Goal: Transaction & Acquisition: Purchase product/service

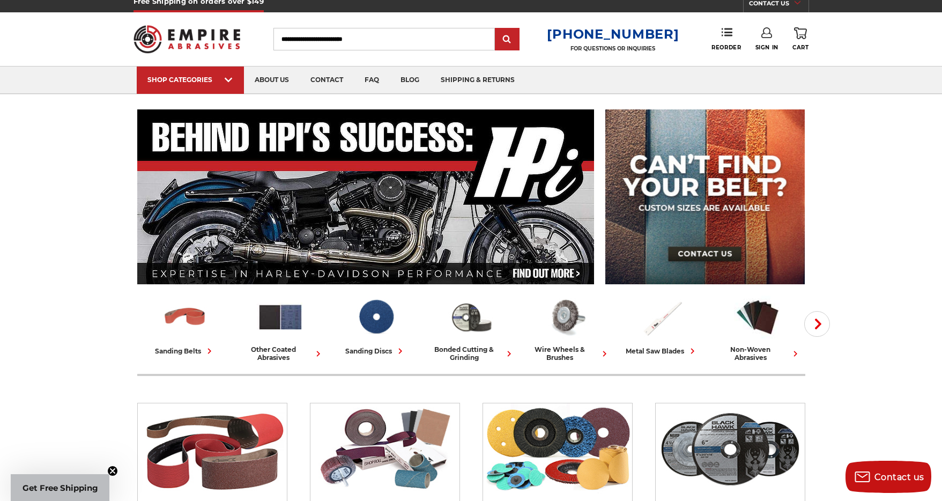
scroll to position [6, 0]
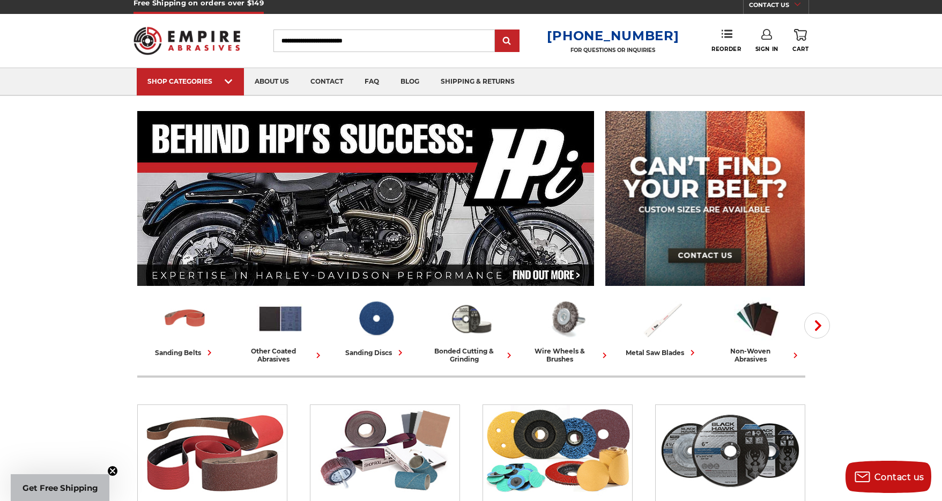
type input "**********"
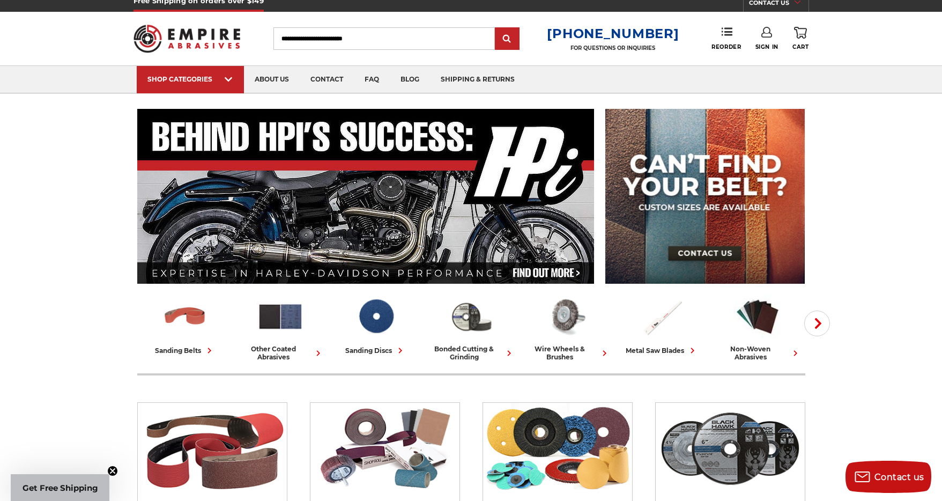
click at [769, 39] on link "Sign In" at bounding box center [766, 39] width 23 height 24
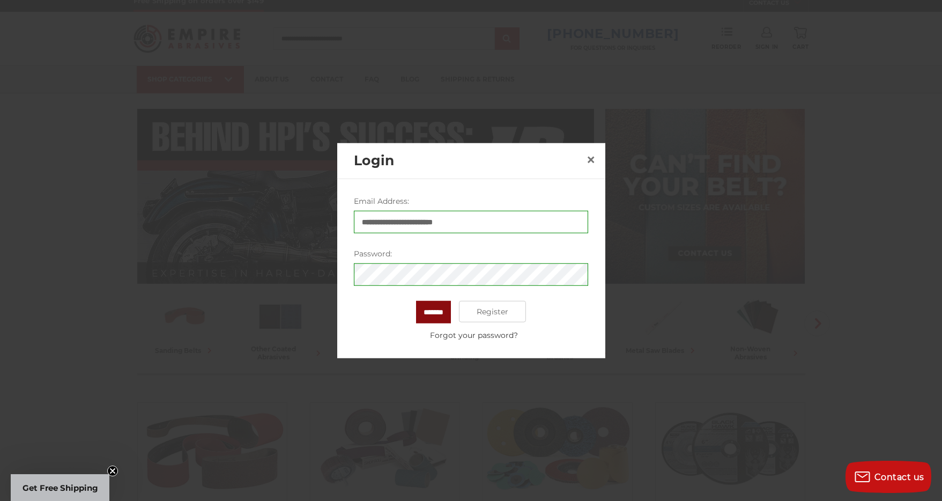
click at [430, 312] on input "*******" at bounding box center [433, 312] width 35 height 23
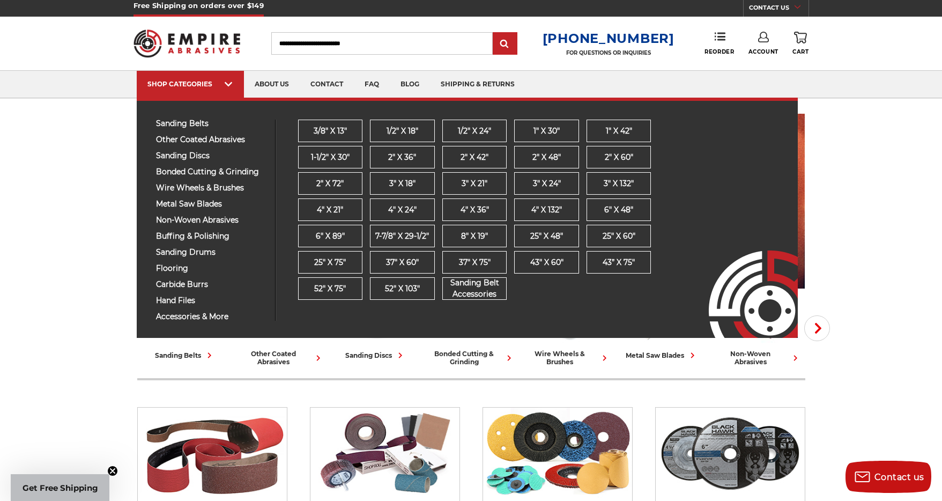
scroll to position [3, 0]
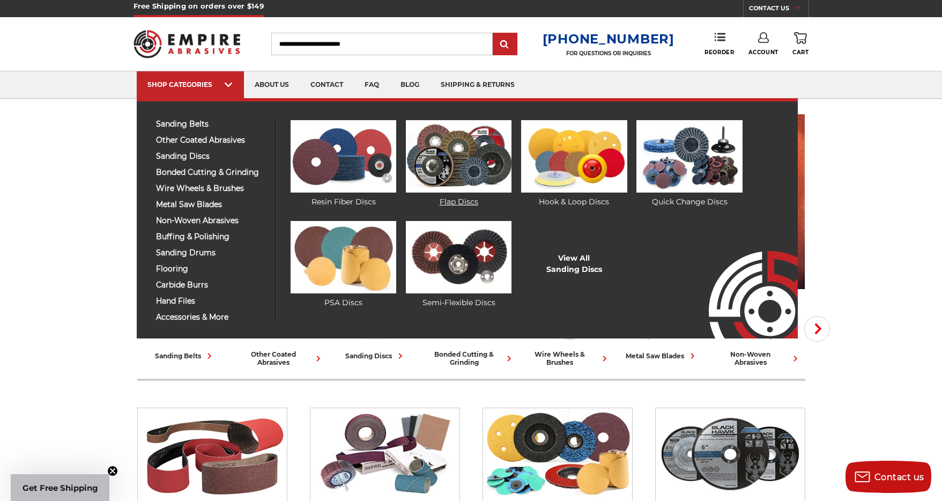
click at [475, 168] on img at bounding box center [459, 156] width 106 height 72
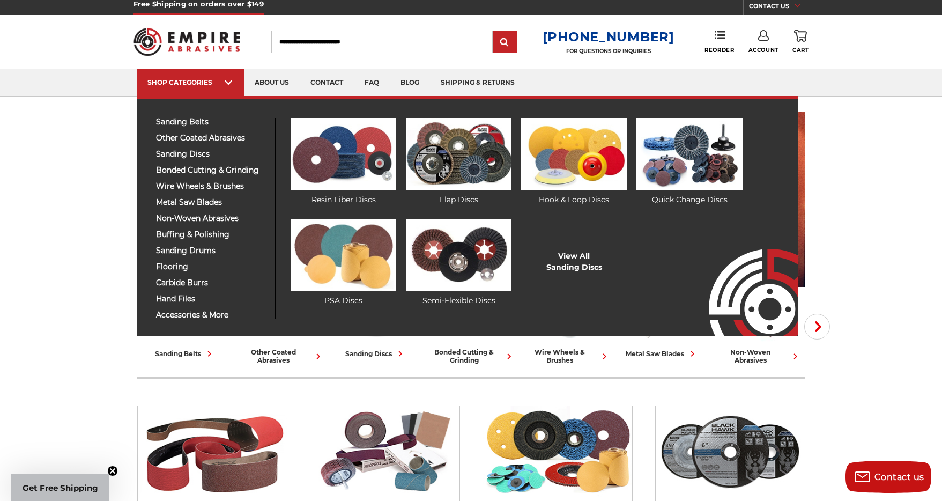
scroll to position [6, 0]
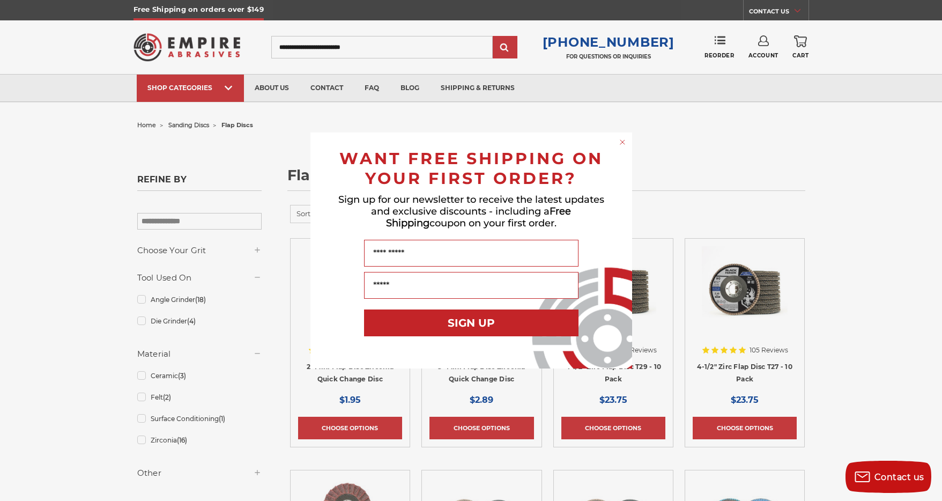
click at [623, 142] on circle "Close dialog" at bounding box center [622, 142] width 10 height 10
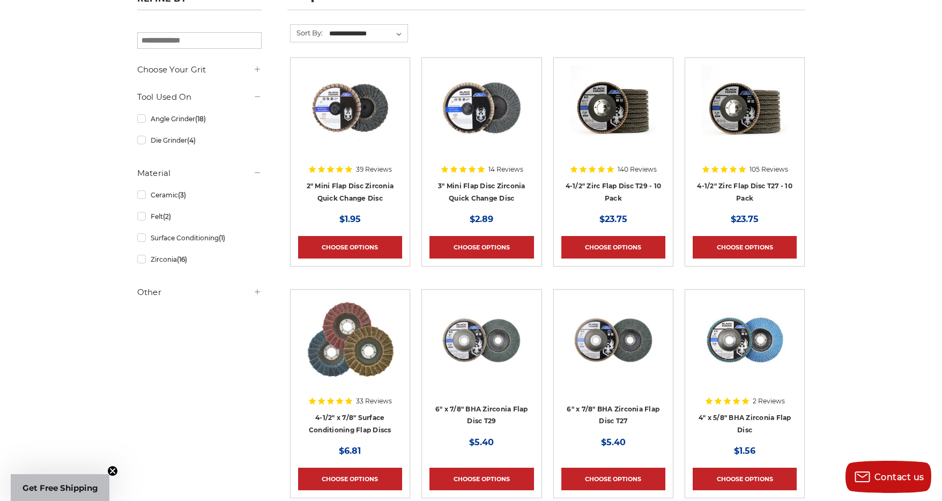
scroll to position [182, 0]
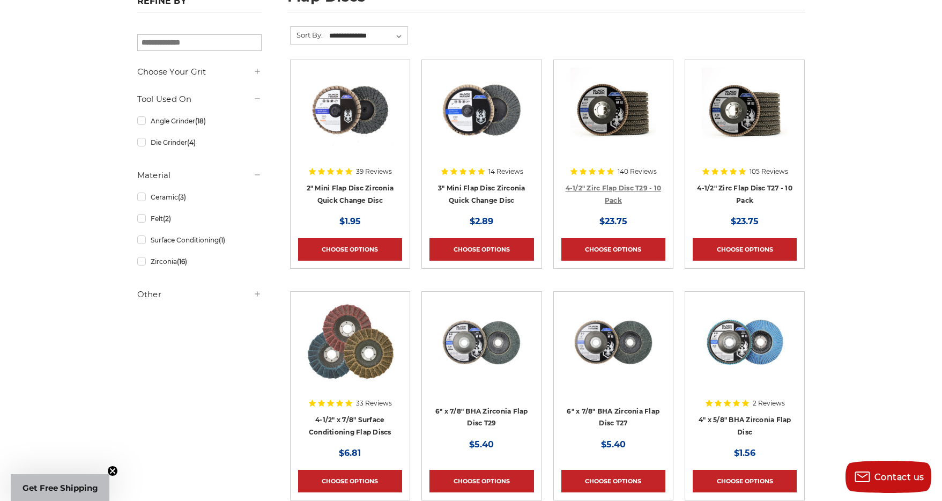
click at [611, 186] on link "4-1/2" Zirc Flap Disc T29 - 10 Pack" at bounding box center [613, 194] width 96 height 20
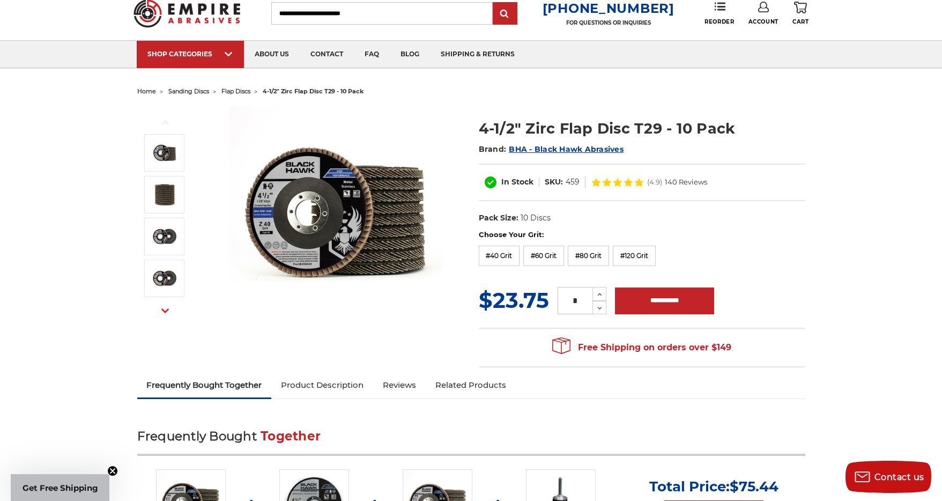
scroll to position [35, 0]
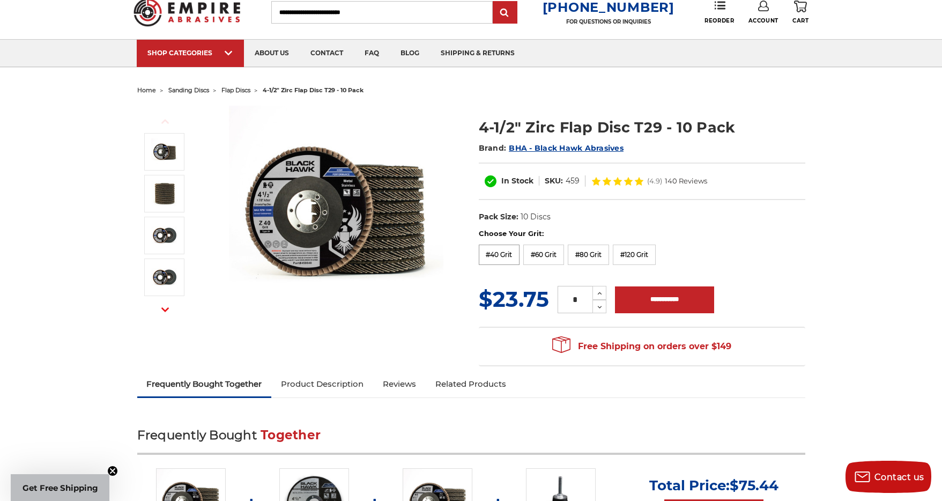
click at [496, 255] on label "#40 Grit" at bounding box center [499, 254] width 41 height 20
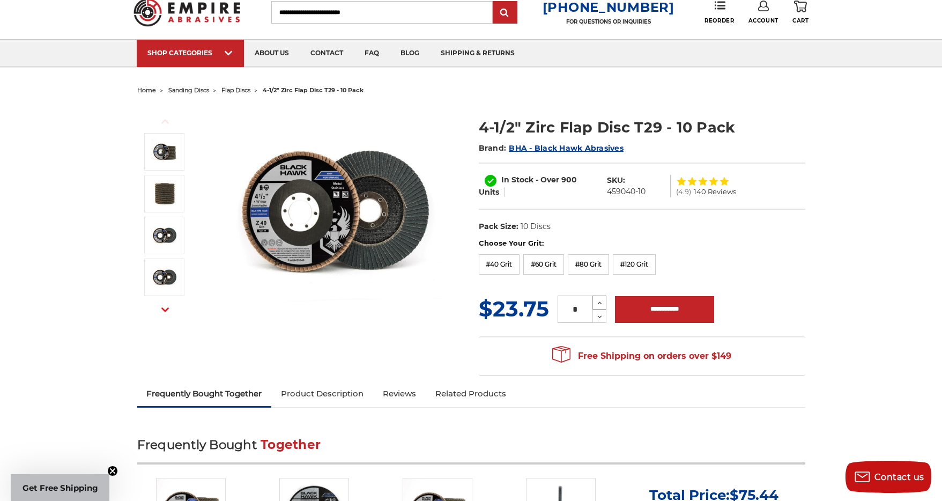
click at [601, 300] on icon at bounding box center [600, 303] width 8 height 10
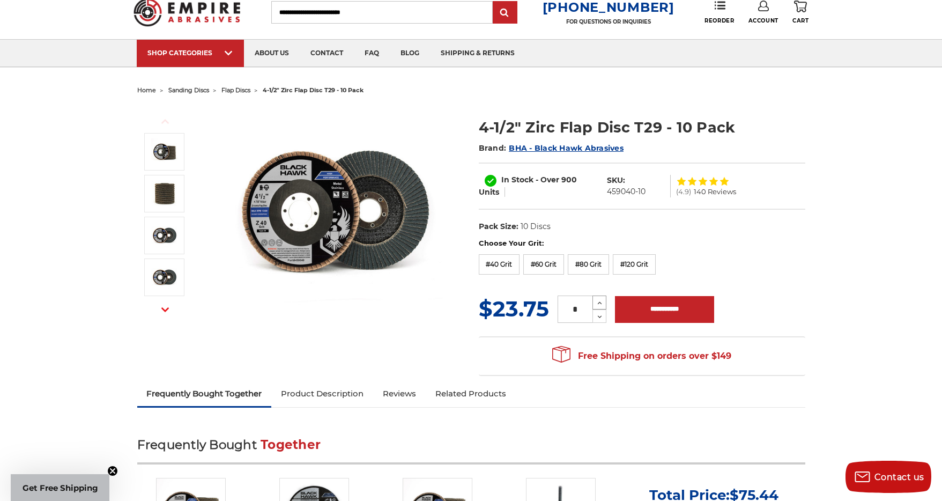
click at [601, 300] on icon at bounding box center [600, 303] width 8 height 10
click at [597, 302] on icon at bounding box center [600, 304] width 8 height 10
click at [601, 300] on icon at bounding box center [600, 304] width 8 height 10
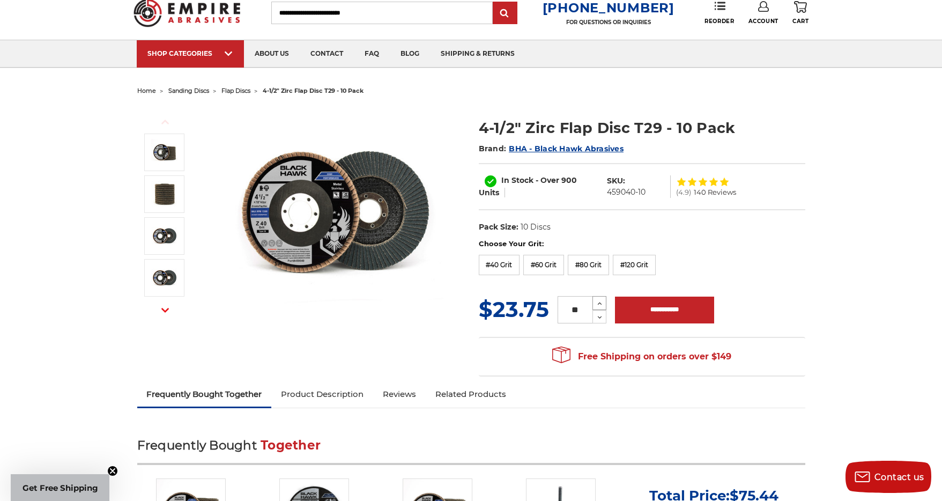
click at [602, 302] on icon at bounding box center [600, 304] width 8 height 10
type input "**"
click at [678, 313] on input "**********" at bounding box center [664, 309] width 99 height 27
type input "**********"
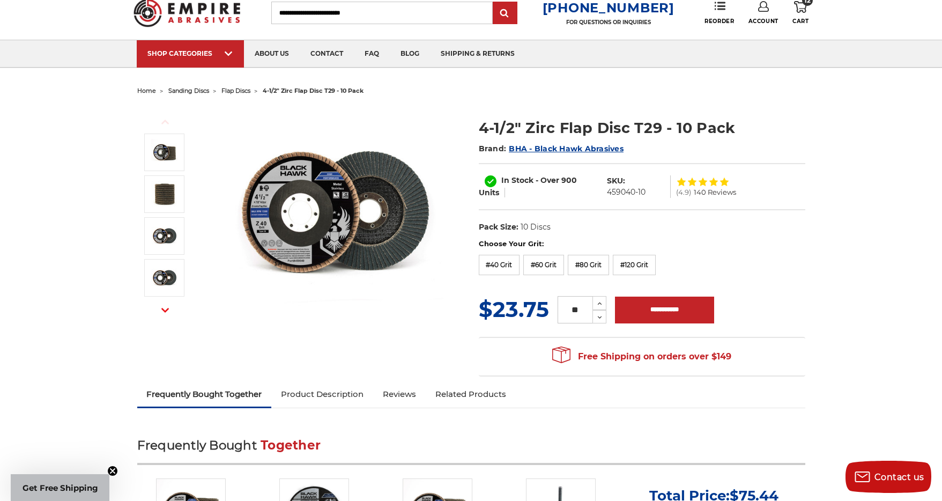
scroll to position [0, 0]
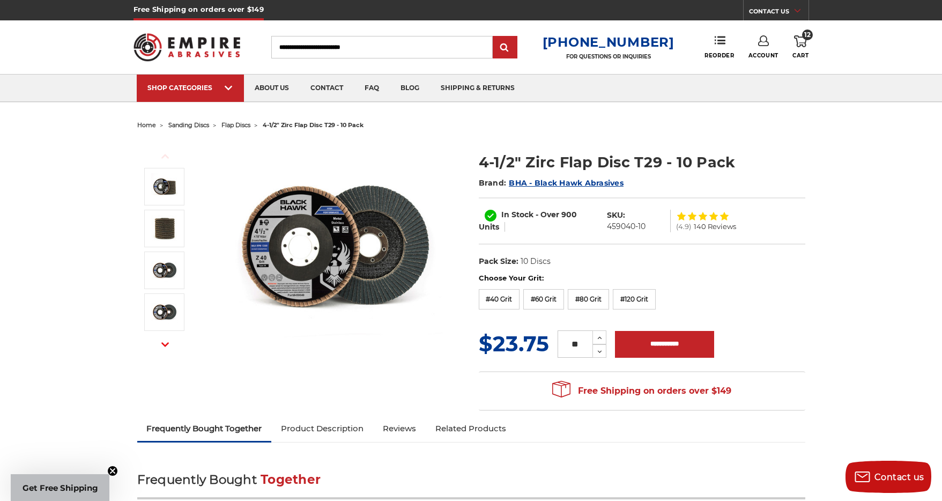
click at [800, 39] on icon at bounding box center [800, 41] width 13 height 12
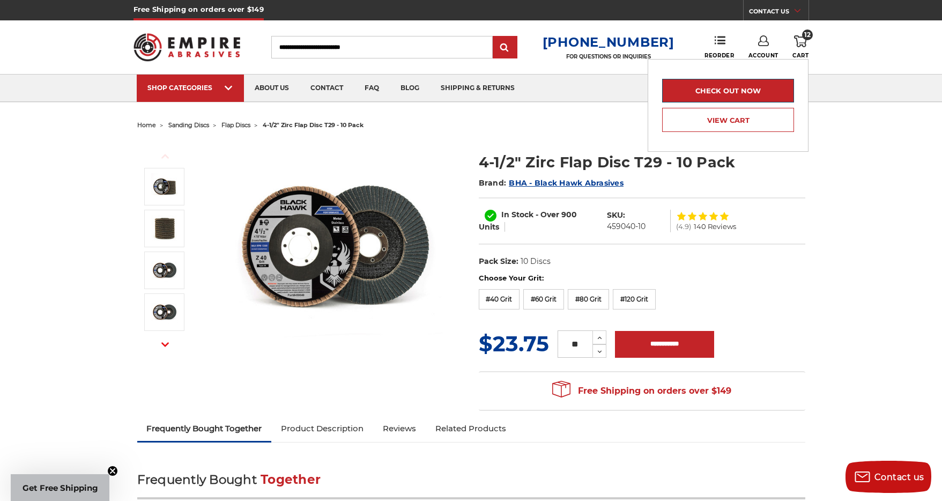
click at [739, 92] on link "Check out now" at bounding box center [728, 91] width 132 height 24
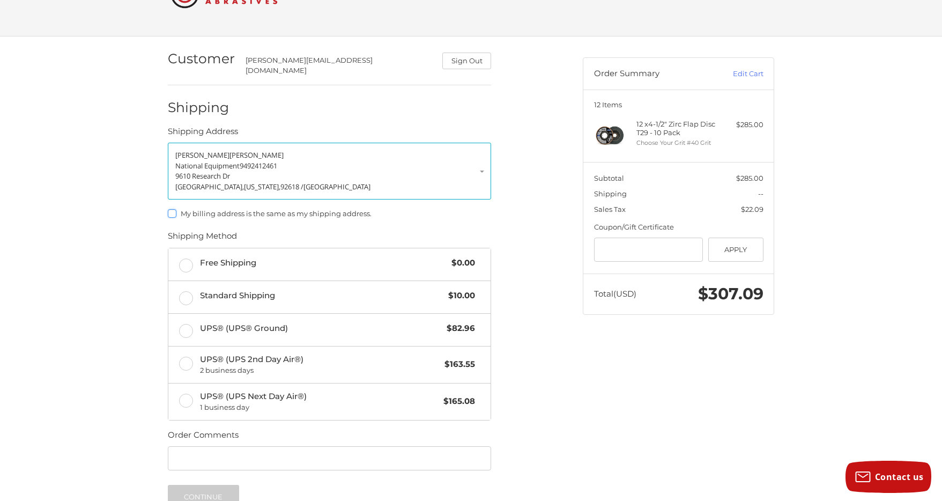
scroll to position [54, 0]
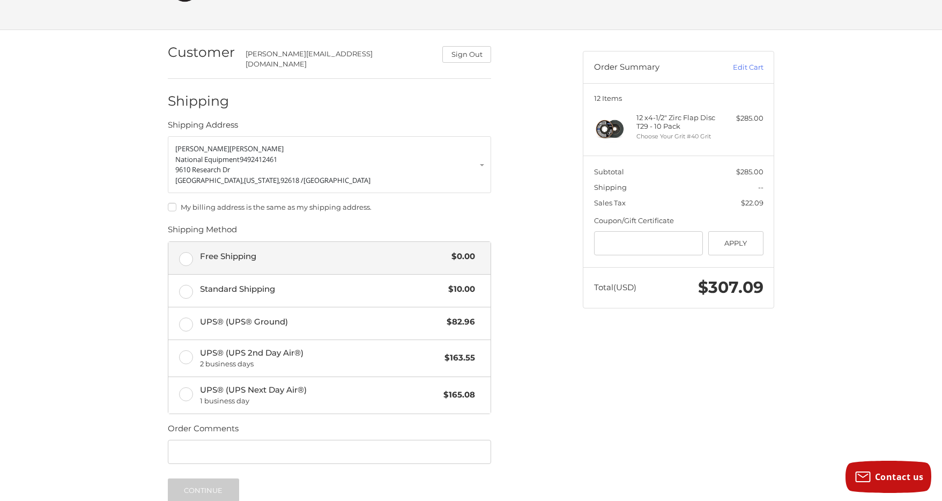
click at [191, 248] on label "Free Shipping $0.00" at bounding box center [329, 258] width 322 height 32
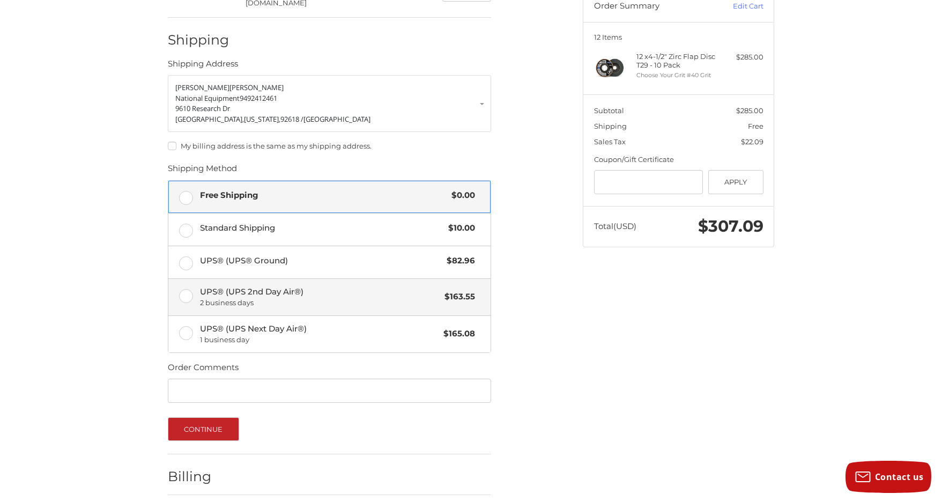
scroll to position [128, 0]
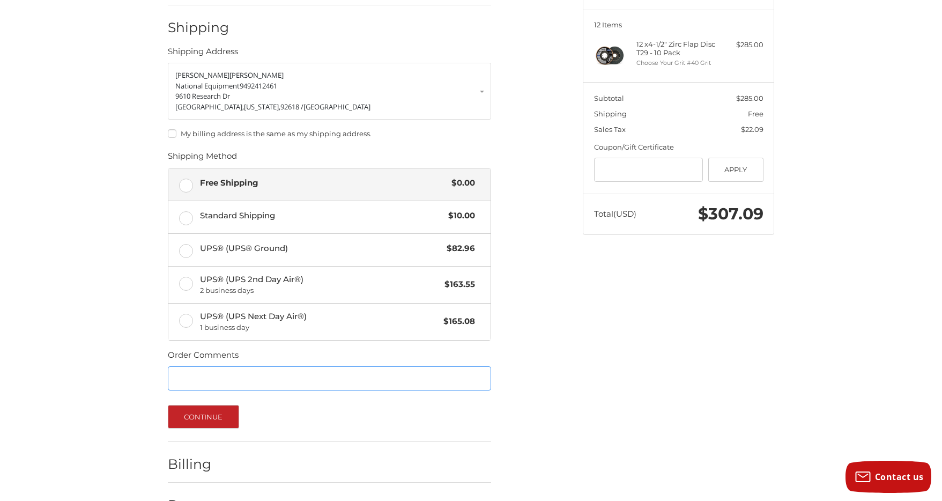
click at [227, 370] on input "Order Comments" at bounding box center [329, 378] width 323 height 24
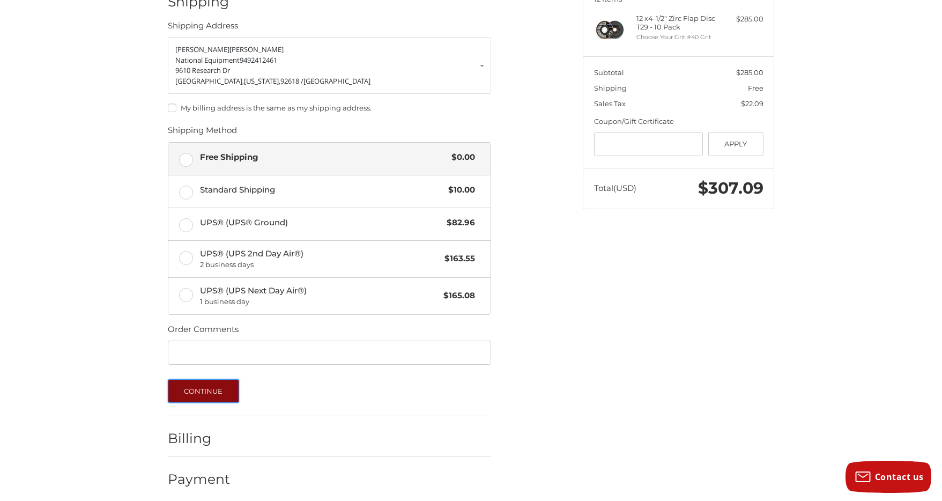
click at [195, 379] on button "Continue" at bounding box center [203, 391] width 71 height 24
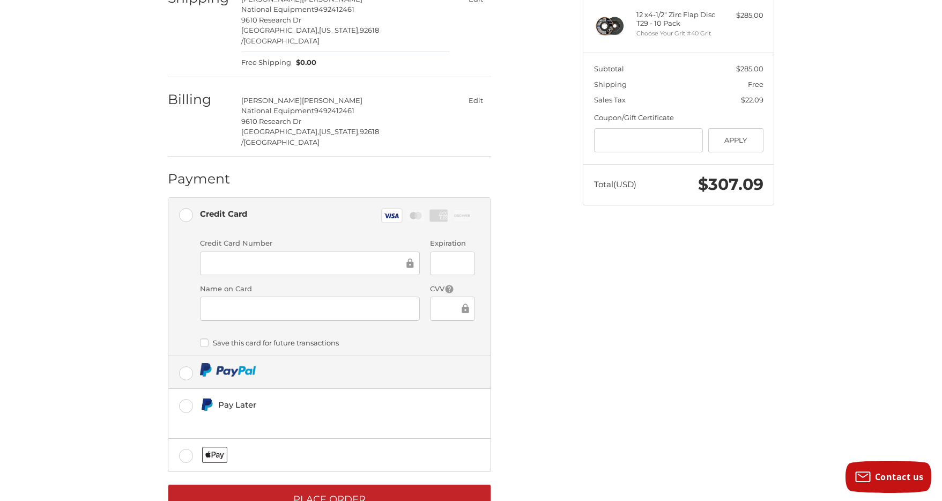
scroll to position [166, 0]
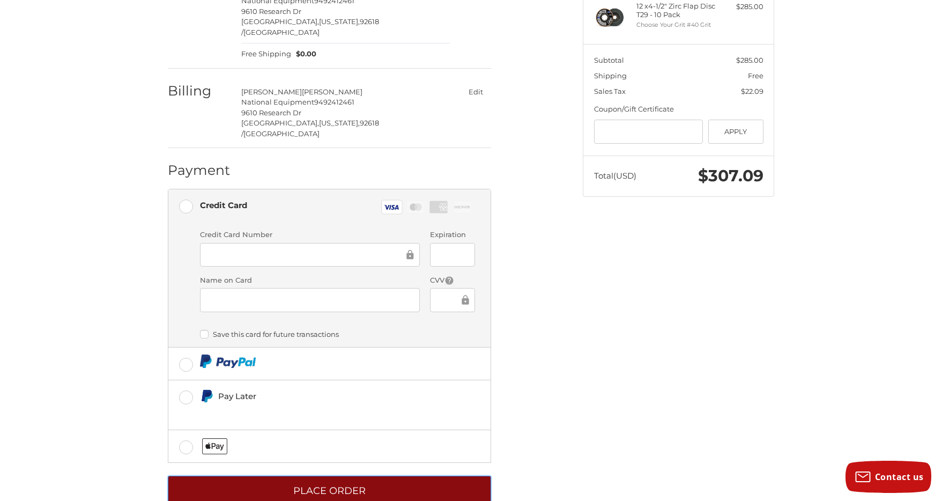
click at [377, 475] on button "Place Order" at bounding box center [329, 489] width 323 height 29
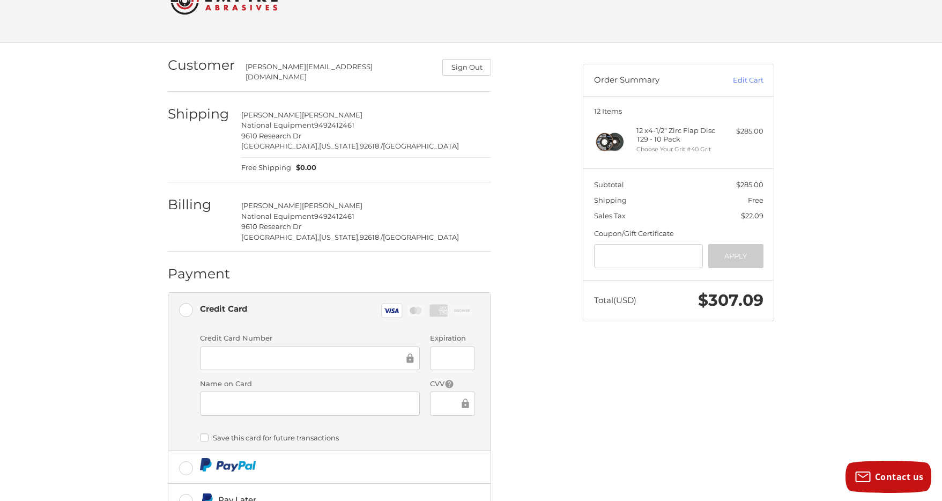
scroll to position [0, 0]
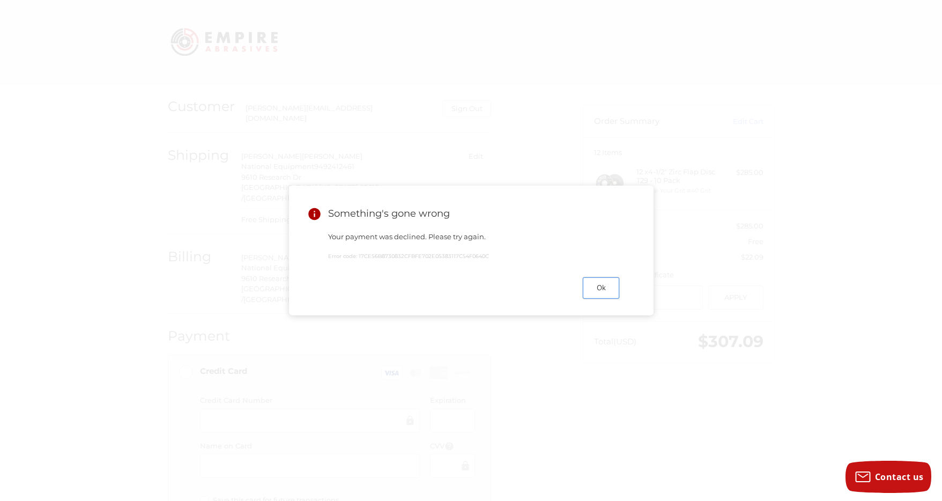
click at [605, 291] on button "Ok" at bounding box center [601, 287] width 36 height 21
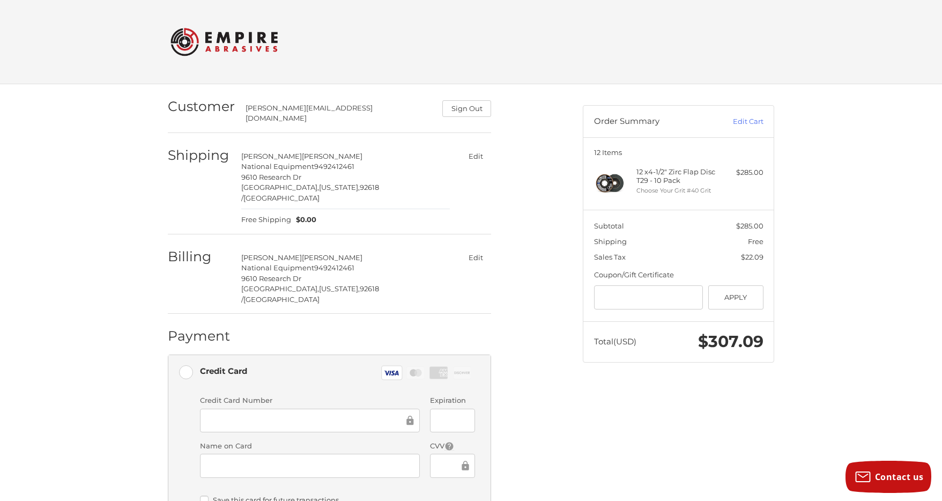
click at [475, 250] on button "Edit" at bounding box center [475, 258] width 31 height 16
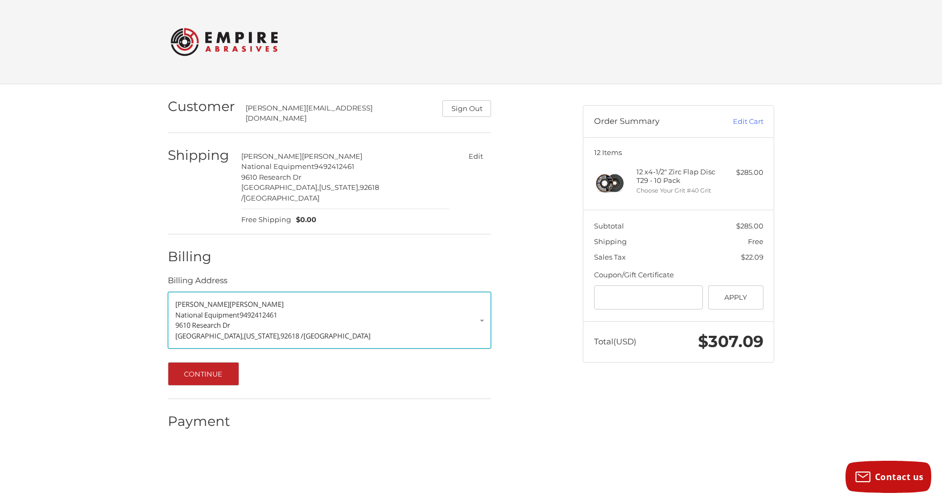
click at [484, 304] on link "Timothy Abele National Equipment 9492412461 9610 Research Dr Irvine, California…" at bounding box center [329, 320] width 323 height 57
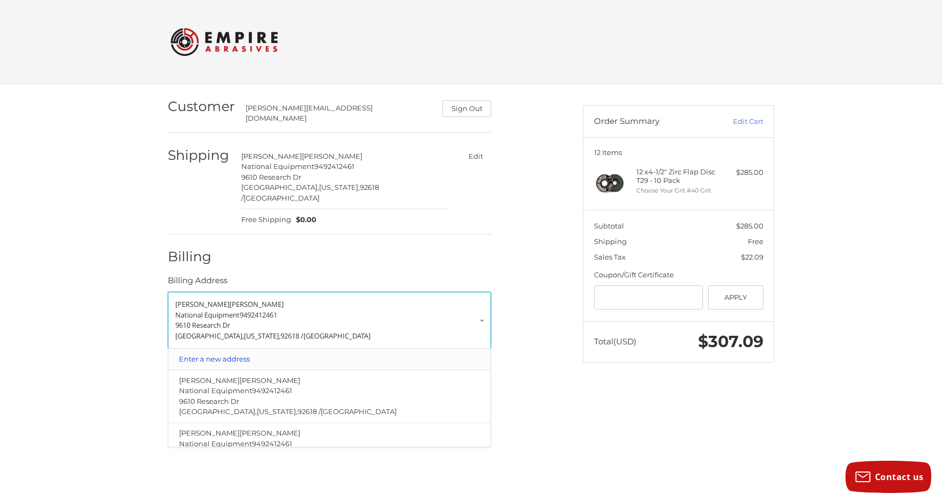
scroll to position [29, 0]
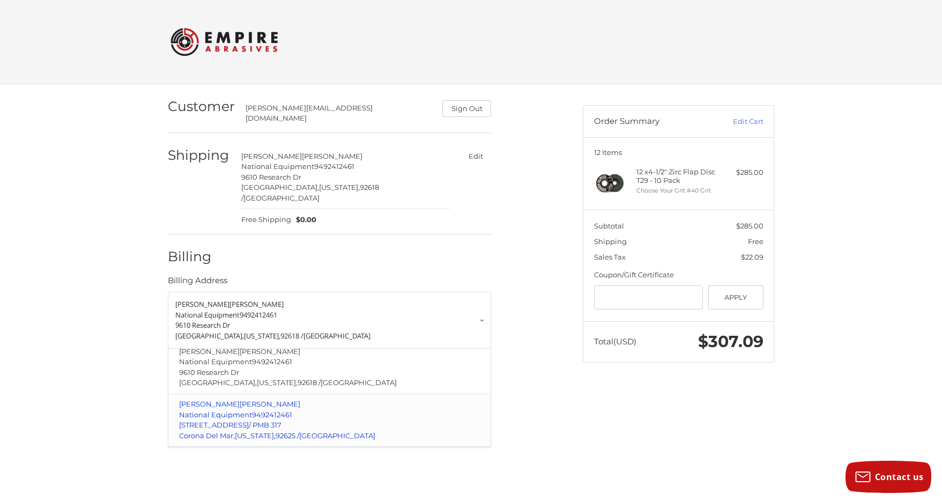
click at [222, 420] on span "3334 E Coast Hwy" at bounding box center [214, 424] width 70 height 9
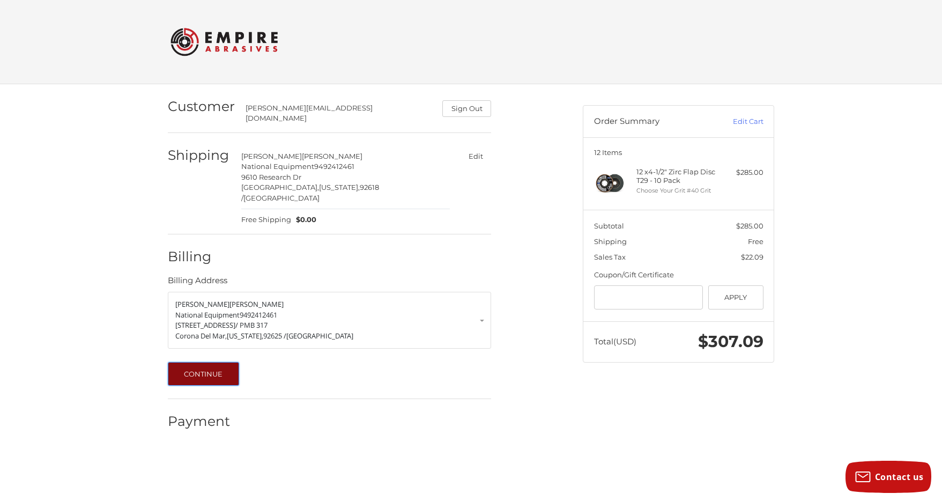
click at [208, 362] on button "Continue" at bounding box center [203, 374] width 71 height 24
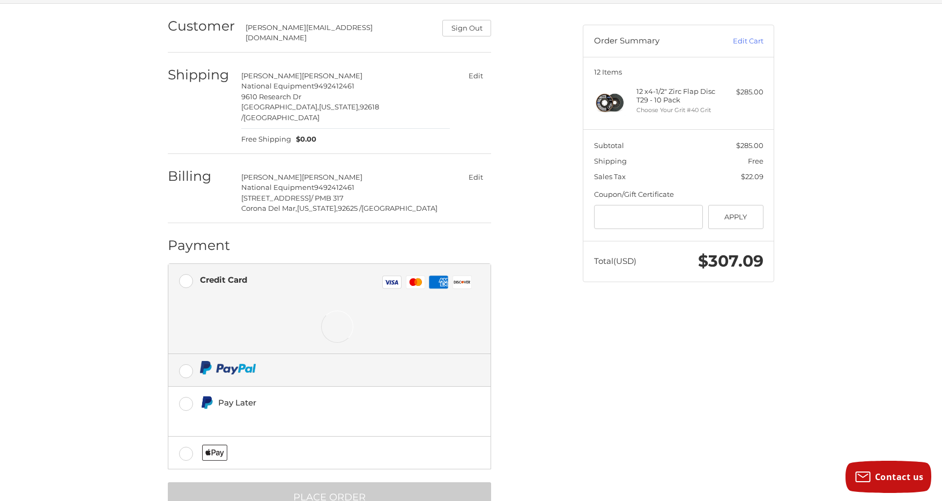
scroll to position [98, 0]
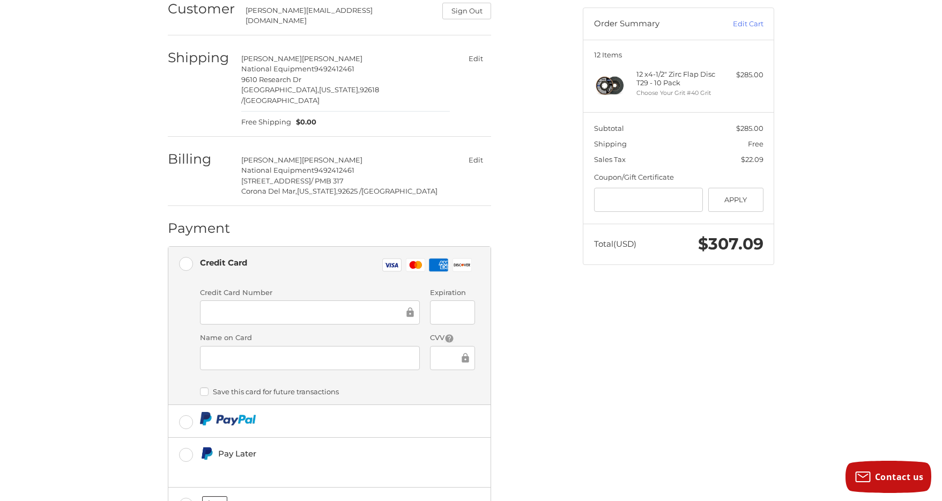
click at [238, 287] on div "Credit Card Number" at bounding box center [310, 306] width 230 height 39
click at [629, 346] on div "Customer tim@national-equipment.com Sign Out Shipping Timothy Abele National Eq…" at bounding box center [471, 286] width 643 height 599
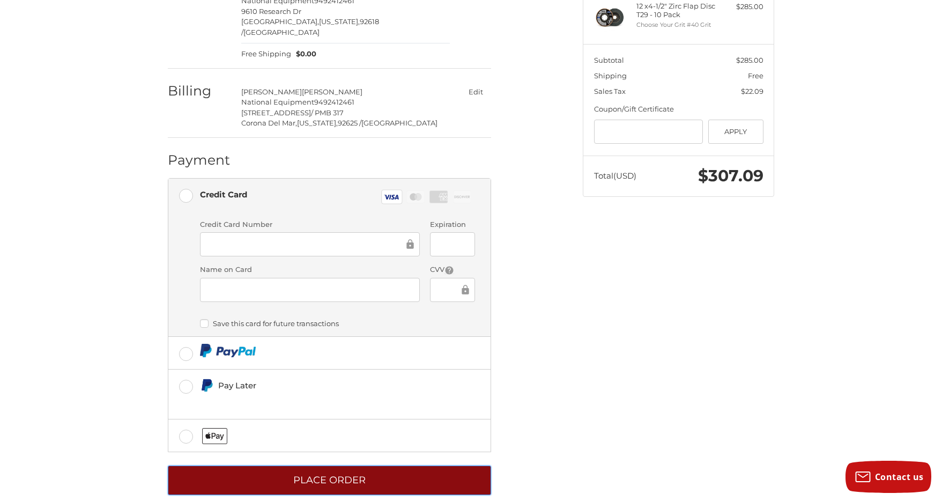
click at [350, 467] on button "Place Order" at bounding box center [329, 479] width 323 height 29
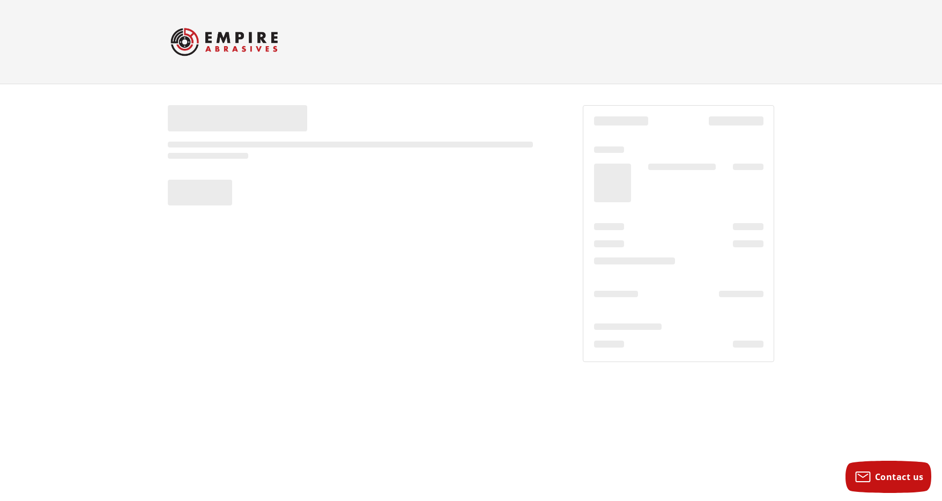
scroll to position [0, 0]
